Goal: Task Accomplishment & Management: Manage account settings

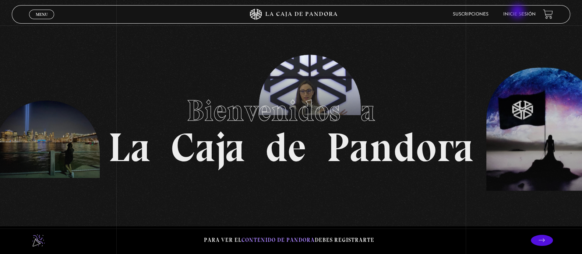
click at [518, 13] on link "Inicie sesión" at bounding box center [519, 14] width 32 height 4
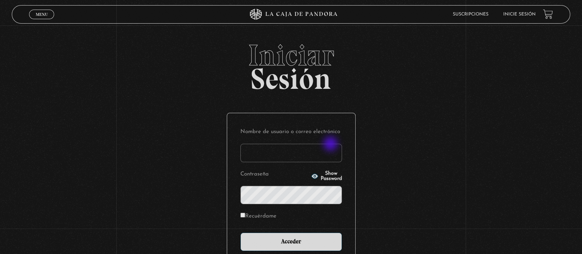
click at [329, 146] on input "Nombre de usuario o correo electrónico" at bounding box center [291, 153] width 102 height 18
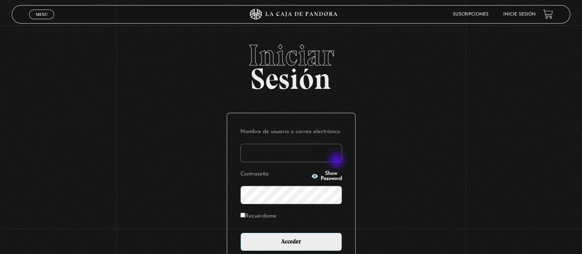
type input "karenmora516@gmail.com"
click at [240, 232] on input "Acceder" at bounding box center [291, 241] width 102 height 18
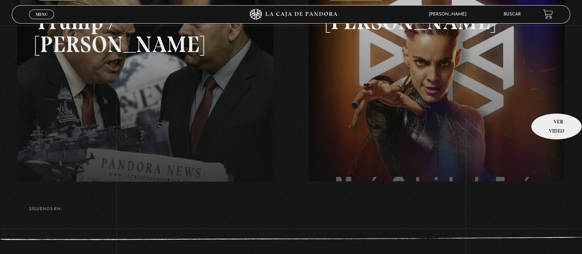
scroll to position [138, 0]
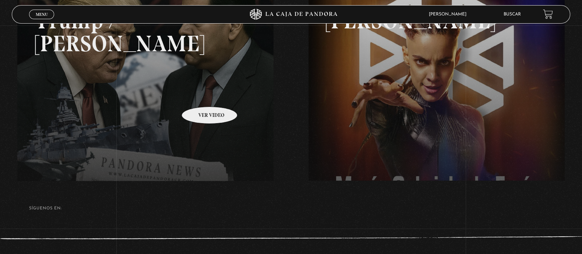
click at [200, 95] on link at bounding box center [308, 105] width 582 height 254
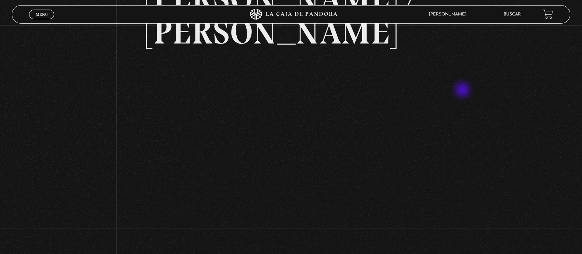
scroll to position [92, 0]
